Goal: Task Accomplishment & Management: Complete application form

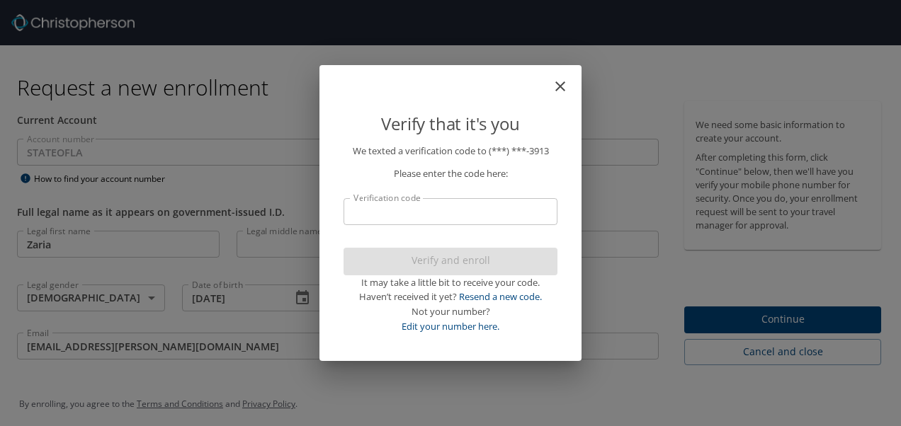
select select "US"
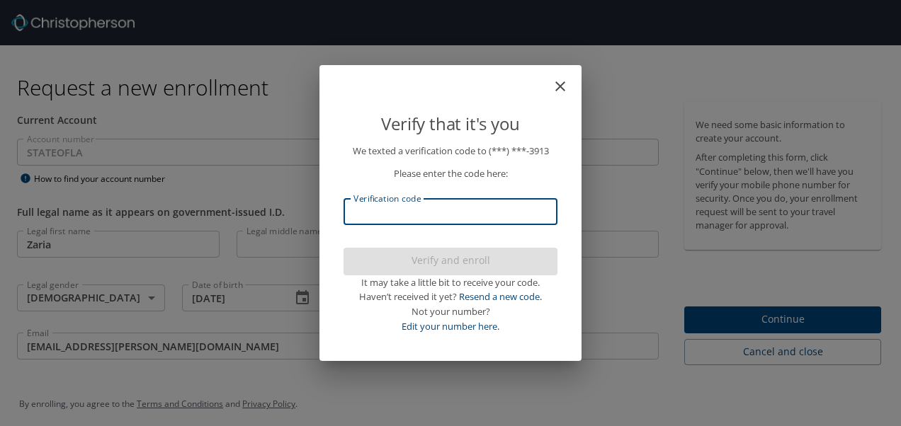
click at [435, 220] on input "Verification code" at bounding box center [450, 211] width 214 height 27
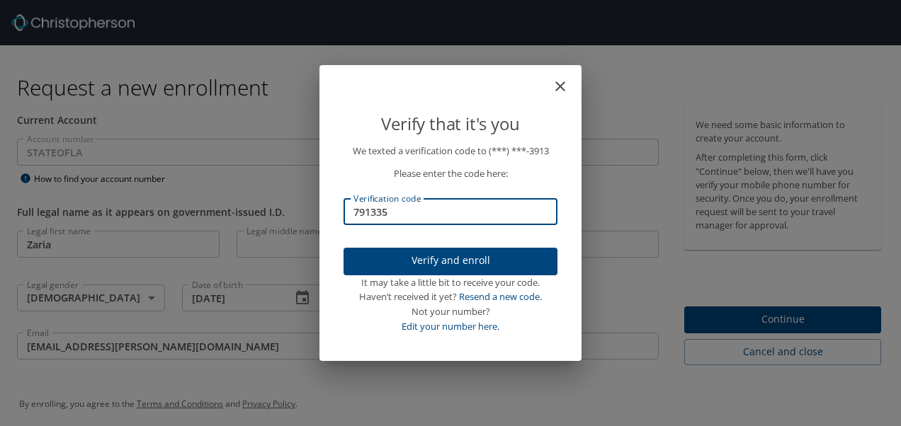
click at [432, 261] on span "Verify and enroll" at bounding box center [450, 261] width 191 height 18
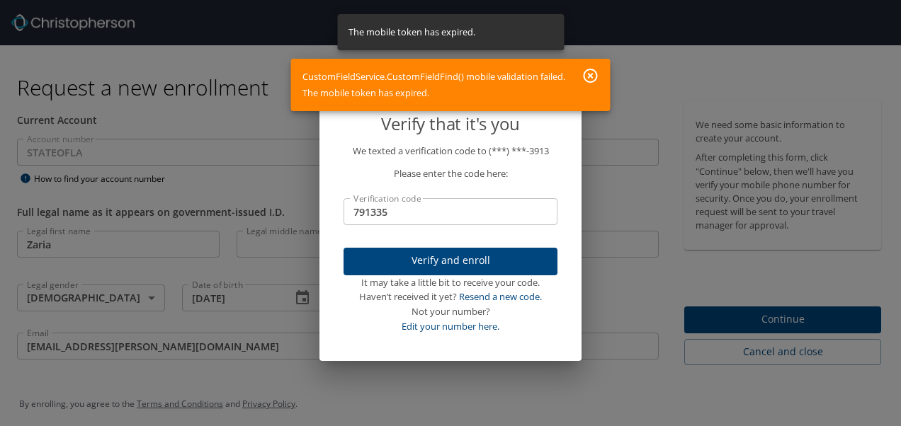
click at [593, 72] on icon "button" at bounding box center [590, 75] width 17 height 17
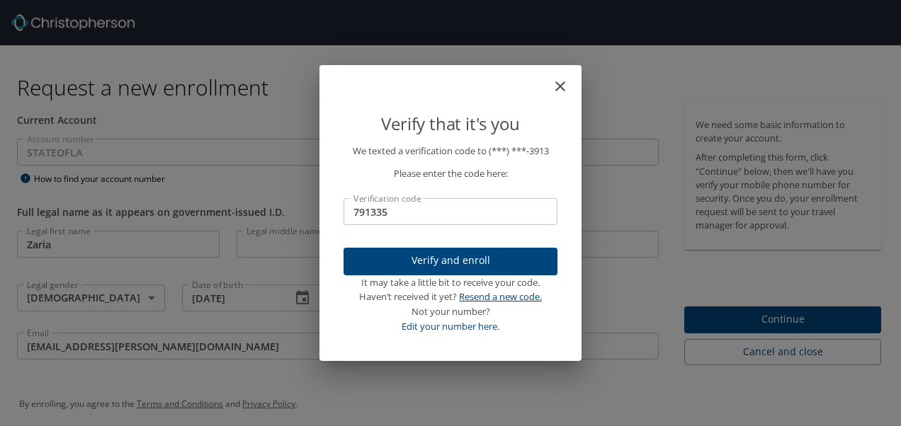
click at [481, 300] on link "Resend a new code." at bounding box center [500, 296] width 83 height 13
click at [6, 231] on div "Verify that it's you We texted a verification code to (***) ***- 3913 Please en…" at bounding box center [450, 213] width 901 height 426
click at [409, 205] on input "791335" at bounding box center [450, 211] width 214 height 27
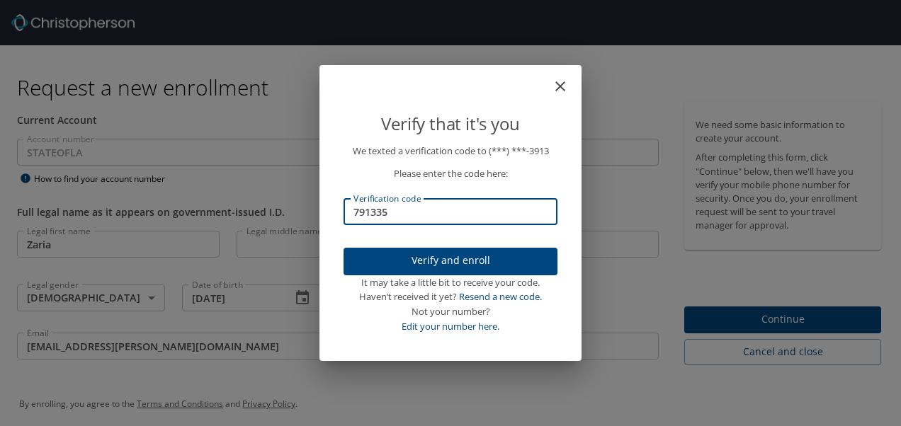
click at [409, 205] on input "791335" at bounding box center [450, 211] width 214 height 27
type input "040312"
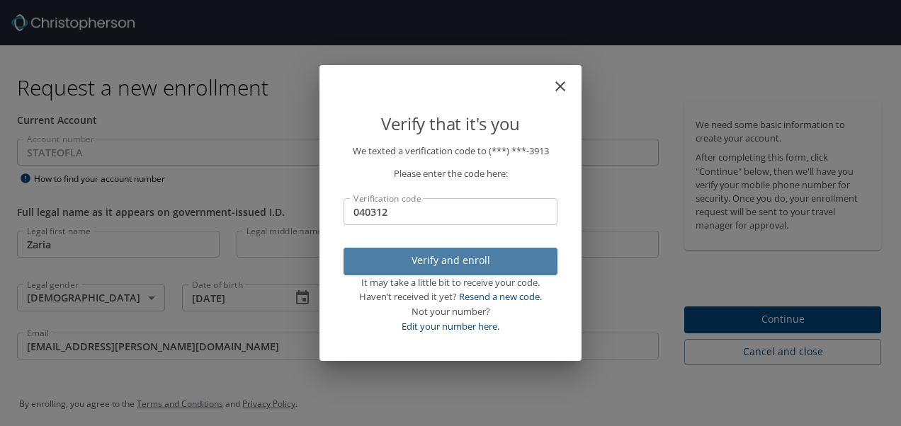
click at [409, 248] on button "Verify and enroll" at bounding box center [450, 262] width 214 height 28
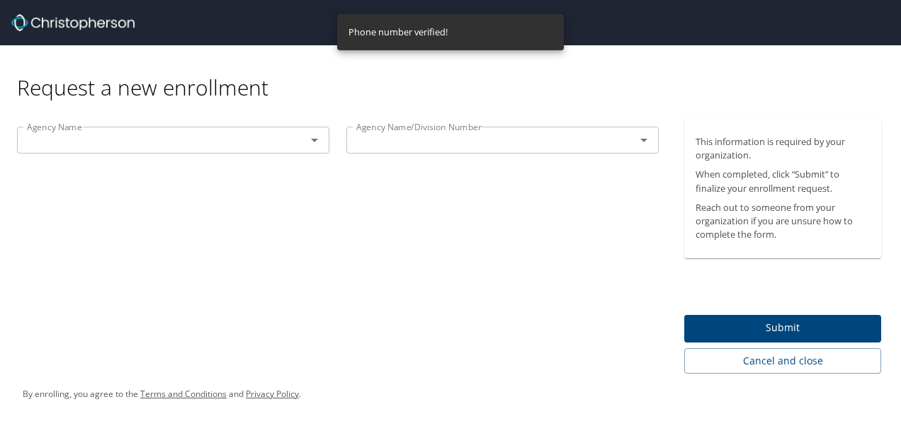
click at [26, 239] on div "Agency Name Agency Name Agency Name/Division Number Agency Name/Division Number" at bounding box center [337, 246] width 675 height 256
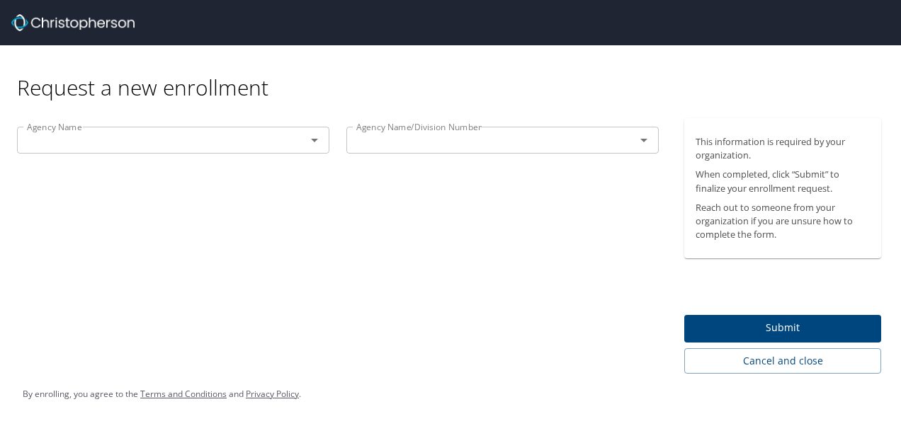
click at [44, 229] on div "Agency Name Agency Name Agency Name/Division Number Agency Name/Division Number" at bounding box center [337, 246] width 675 height 256
click at [307, 139] on icon "Open" at bounding box center [314, 140] width 17 height 17
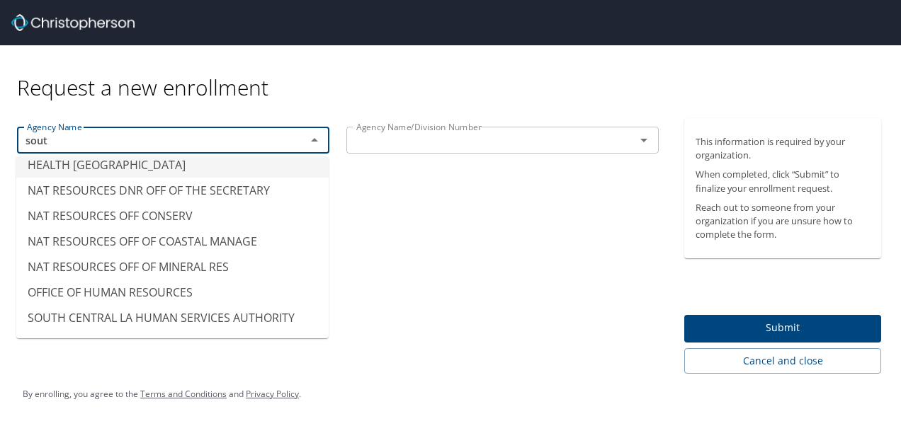
scroll to position [8, 0]
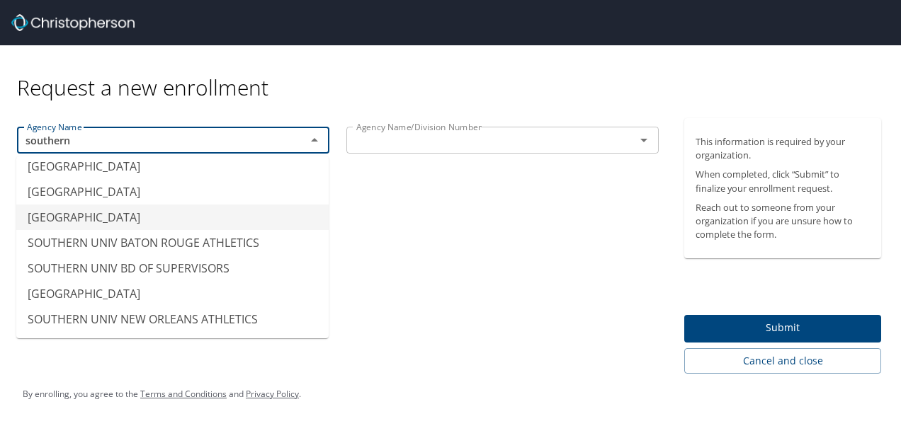
click at [201, 217] on li "[GEOGRAPHIC_DATA]" at bounding box center [172, 217] width 312 height 25
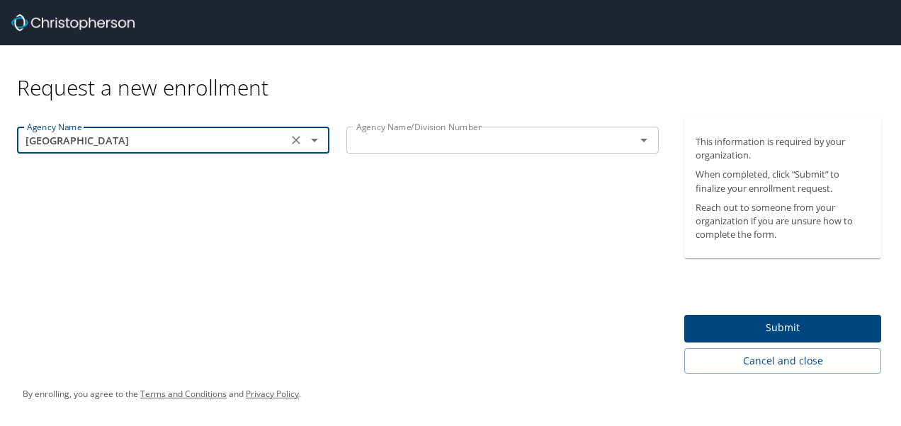
click at [493, 130] on div "Agency Name/Division Number" at bounding box center [502, 140] width 312 height 27
type input "[GEOGRAPHIC_DATA]"
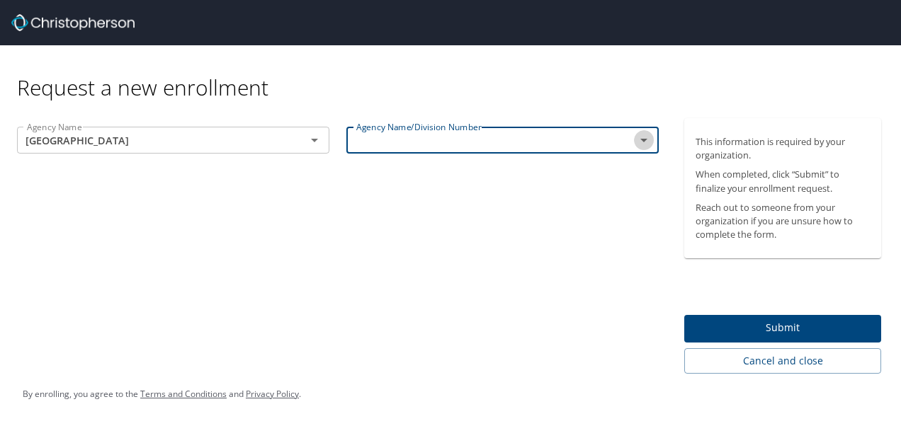
click at [640, 139] on icon "Open" at bounding box center [643, 140] width 17 height 17
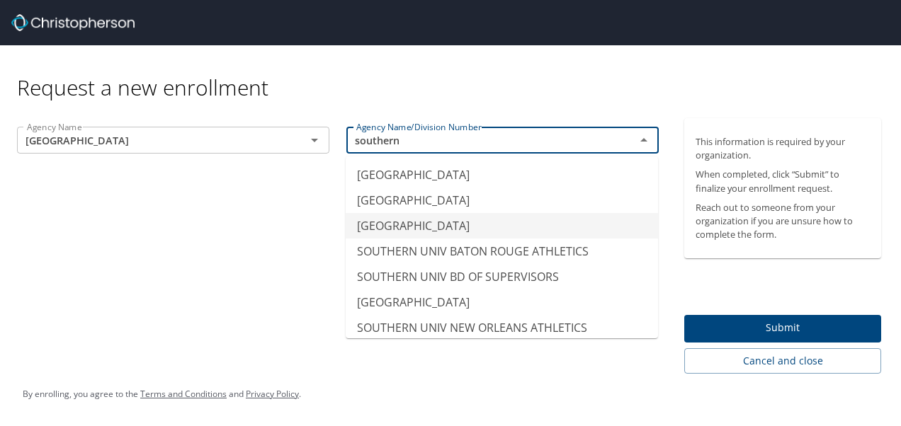
click at [506, 222] on li "[GEOGRAPHIC_DATA]" at bounding box center [502, 225] width 312 height 25
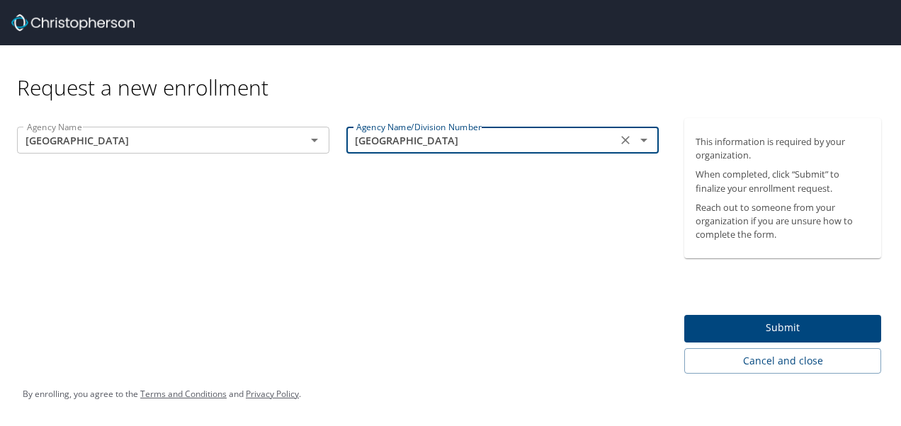
type input "[GEOGRAPHIC_DATA]"
click at [729, 327] on span "Submit" at bounding box center [782, 328] width 174 height 18
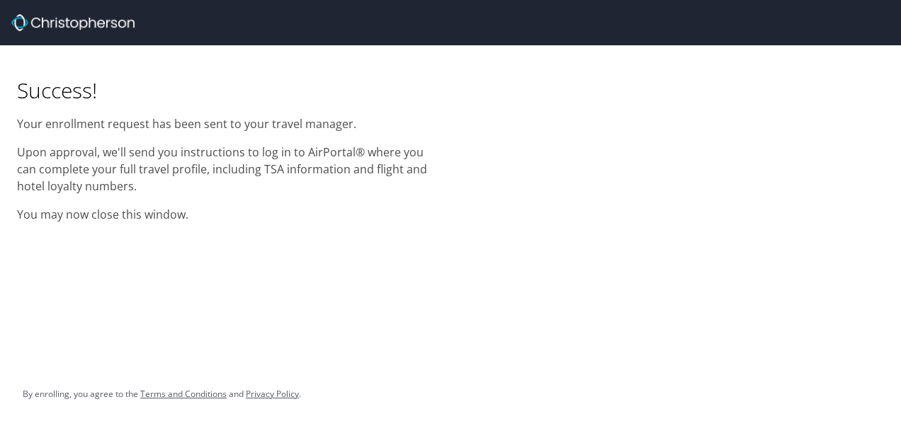
click at [829, 161] on div "Success! Your enrollment request has been sent to your travel manager. Upon app…" at bounding box center [450, 138] width 901 height 186
